Goal: Information Seeking & Learning: Check status

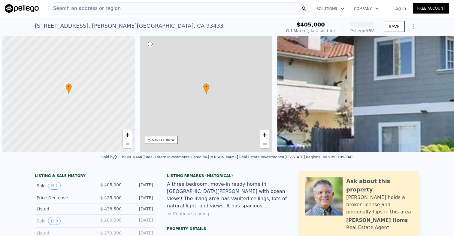
scroll to position [0, 2]
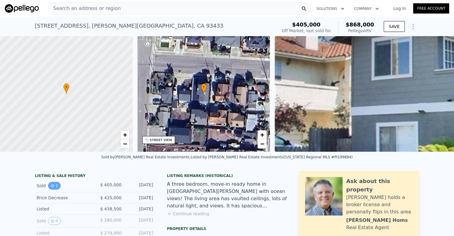
click at [48, 185] on button "1" at bounding box center [54, 186] width 13 height 8
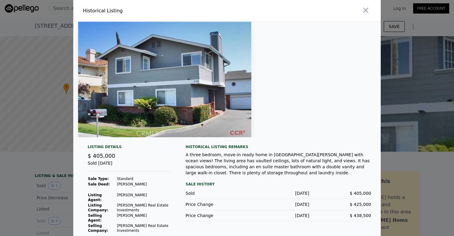
scroll to position [24, 0]
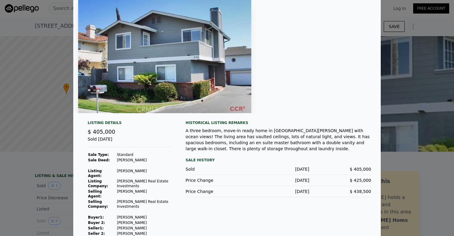
click at [144, 220] on td "[PERSON_NAME]" at bounding box center [144, 222] width 55 height 5
drag, startPoint x: 145, startPoint y: 212, endPoint x: 121, endPoint y: 212, distance: 24.0
click at [121, 220] on tr "Buyer 2: [PERSON_NAME]" at bounding box center [130, 222] width 84 height 5
copy tr "[PERSON_NAME]"
click at [353, 96] on div at bounding box center [227, 55] width 308 height 115
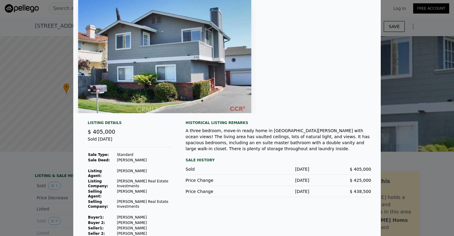
click at [391, 110] on div at bounding box center [227, 118] width 454 height 236
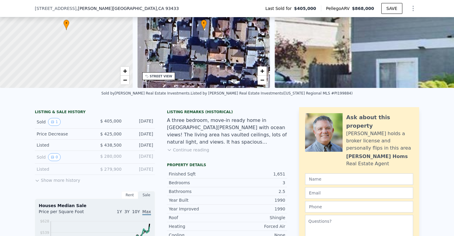
scroll to position [63, 0]
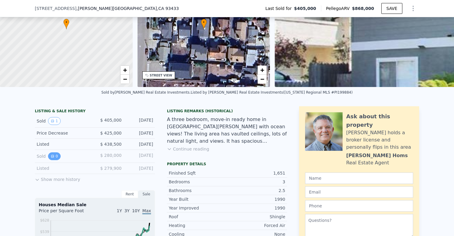
click at [55, 154] on button "0" at bounding box center [54, 156] width 13 height 8
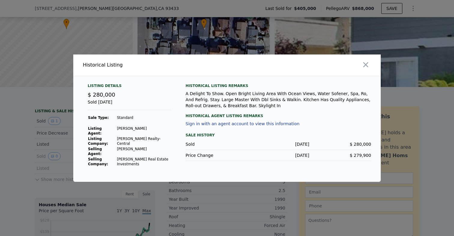
click at [48, 146] on div at bounding box center [227, 118] width 454 height 236
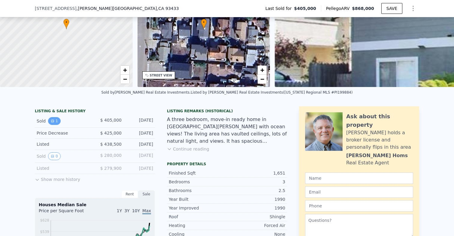
click at [52, 123] on button "1" at bounding box center [54, 121] width 13 height 8
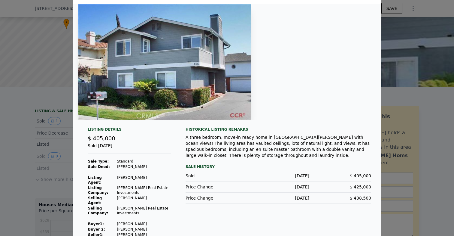
scroll to position [24, 0]
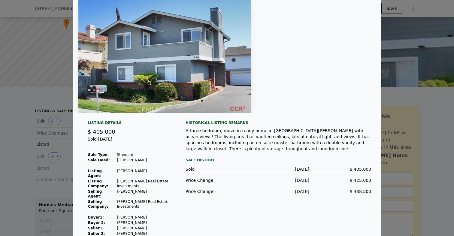
click at [66, 167] on div at bounding box center [227, 118] width 454 height 236
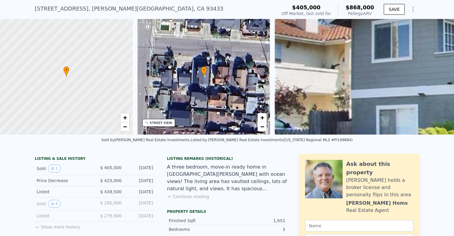
scroll to position [0, 0]
